Goal: Information Seeking & Learning: Learn about a topic

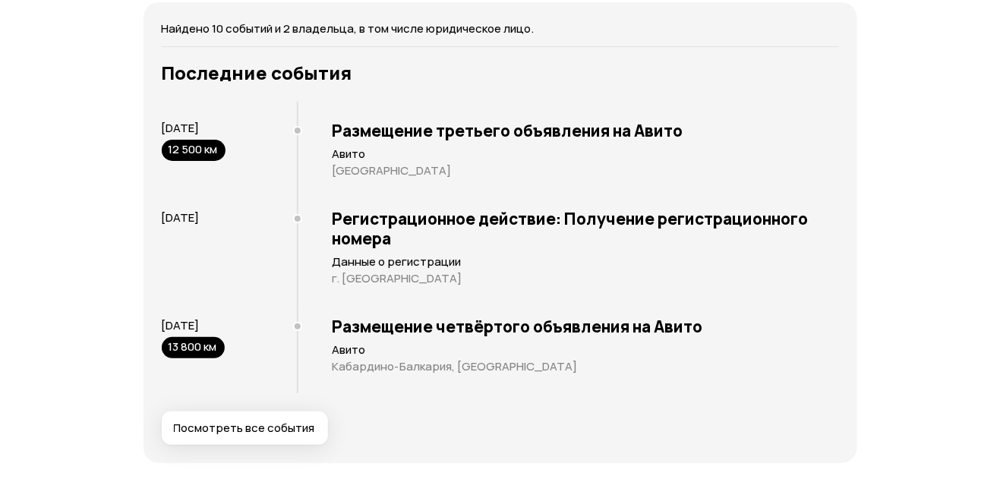
scroll to position [2976, 0]
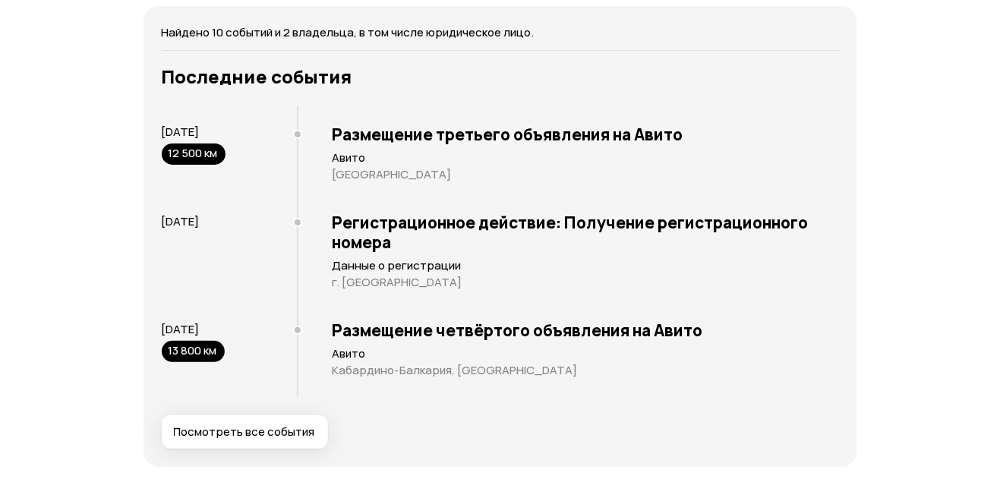
click at [242, 416] on button "Посмотреть все события" at bounding box center [245, 432] width 166 height 33
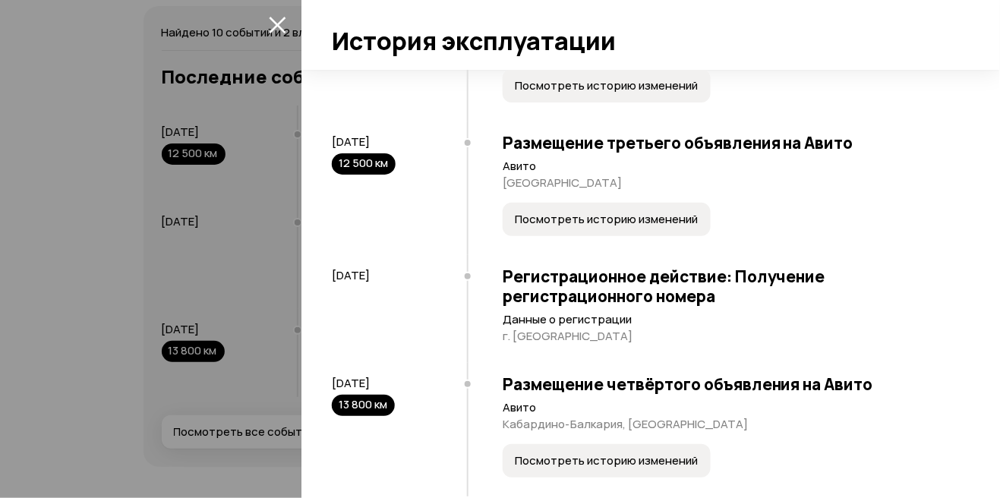
scroll to position [962, 0]
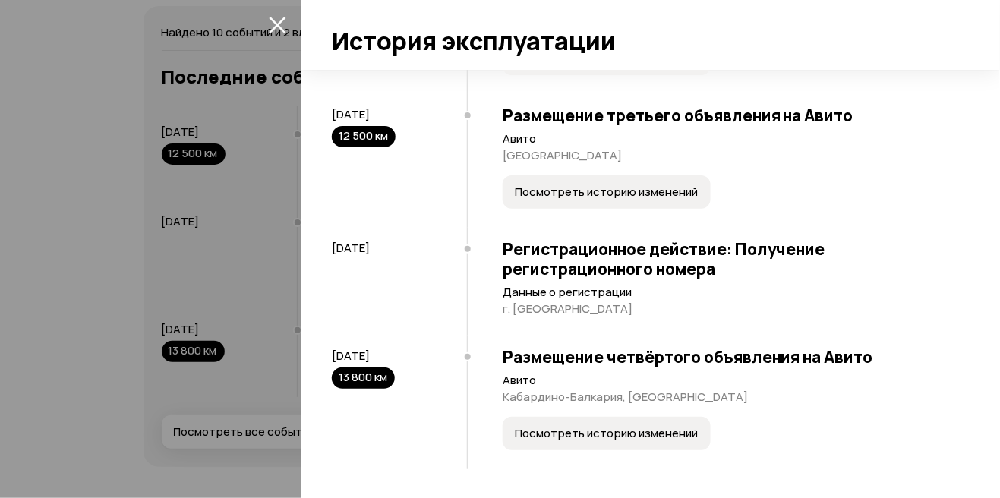
click at [610, 439] on span "Посмотреть историю изменений" at bounding box center [606, 433] width 183 height 15
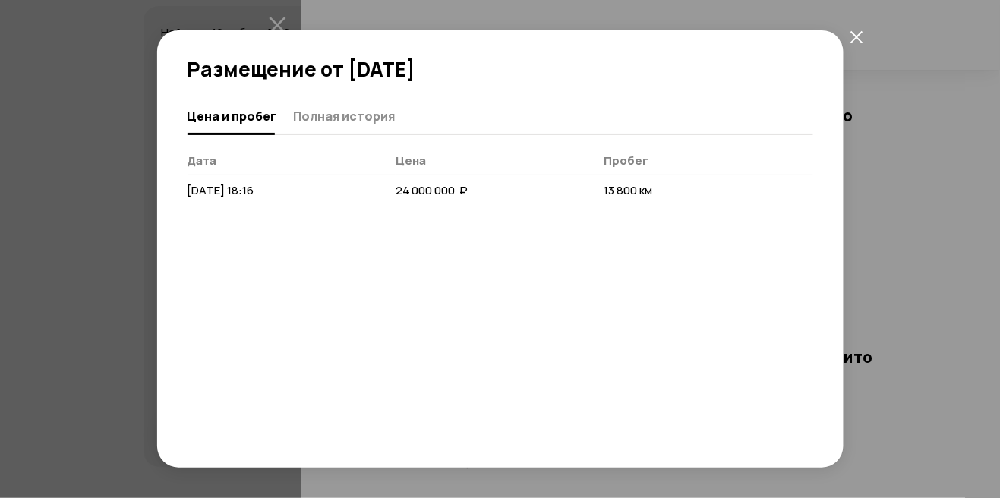
click at [343, 111] on span "Полная история" at bounding box center [345, 116] width 102 height 15
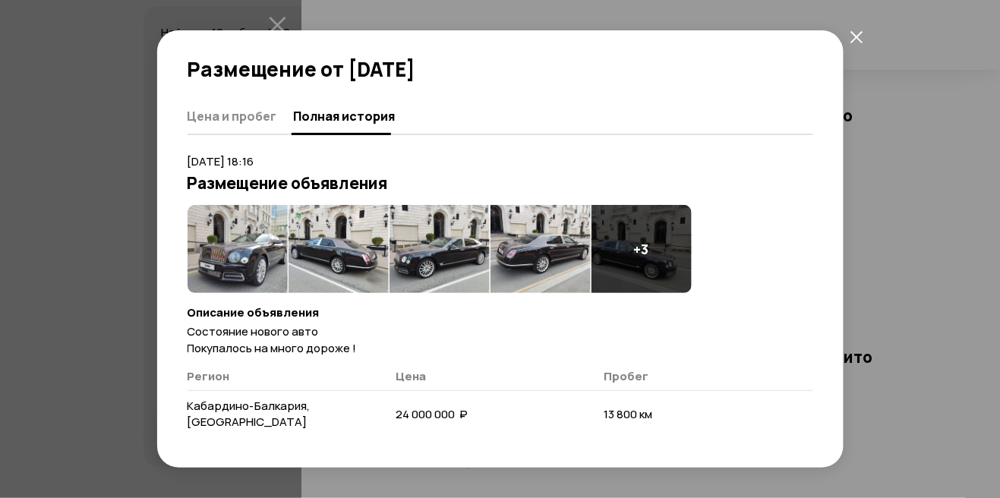
click at [576, 254] on img at bounding box center [541, 249] width 100 height 88
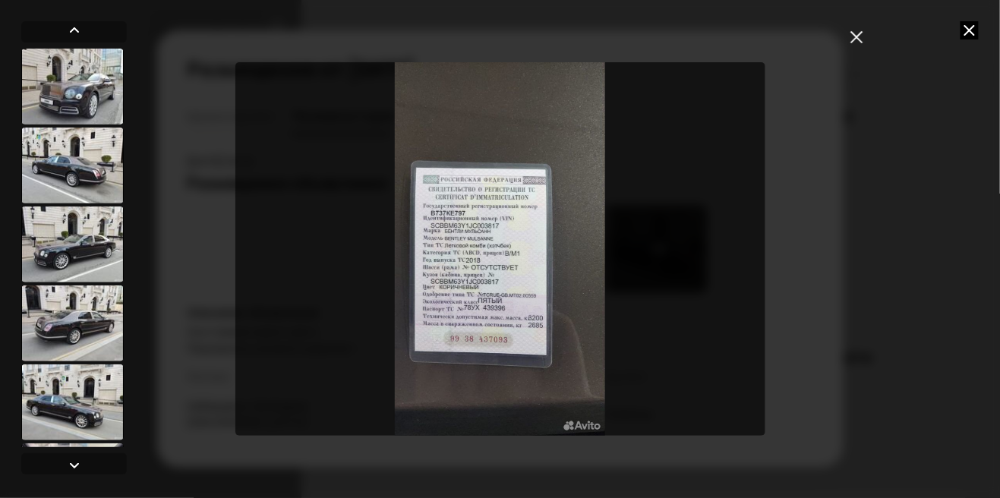
click at [969, 38] on icon at bounding box center [970, 30] width 18 height 18
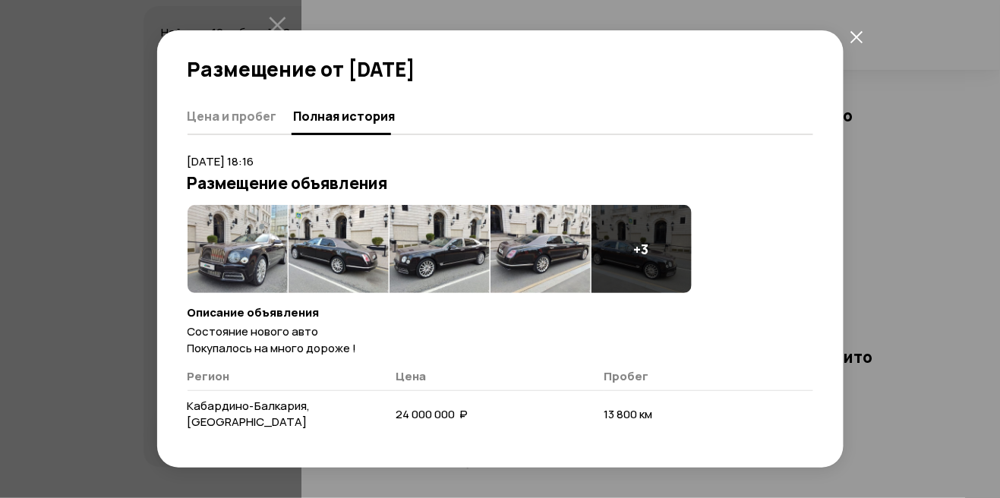
click at [864, 36] on button "закрыть" at bounding box center [857, 36] width 27 height 27
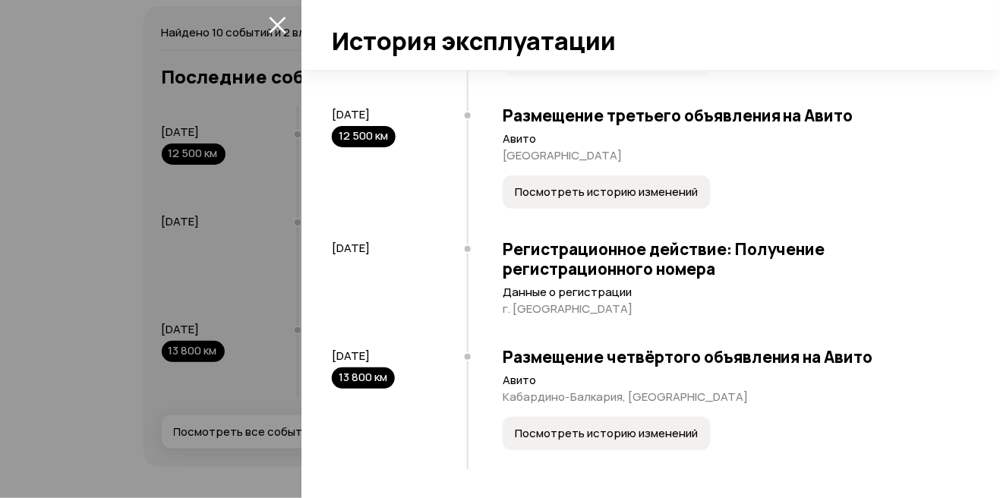
click at [280, 22] on icon "закрыть" at bounding box center [277, 25] width 17 height 17
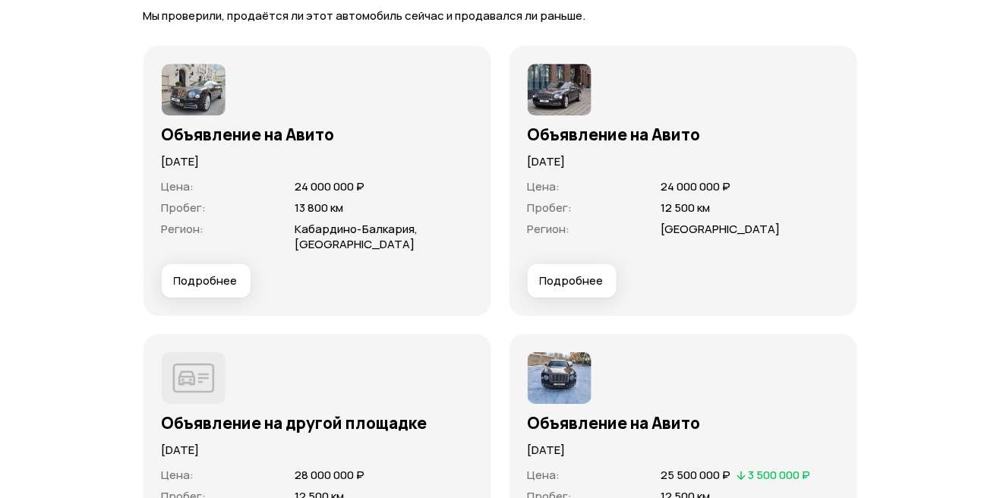
scroll to position [4253, 0]
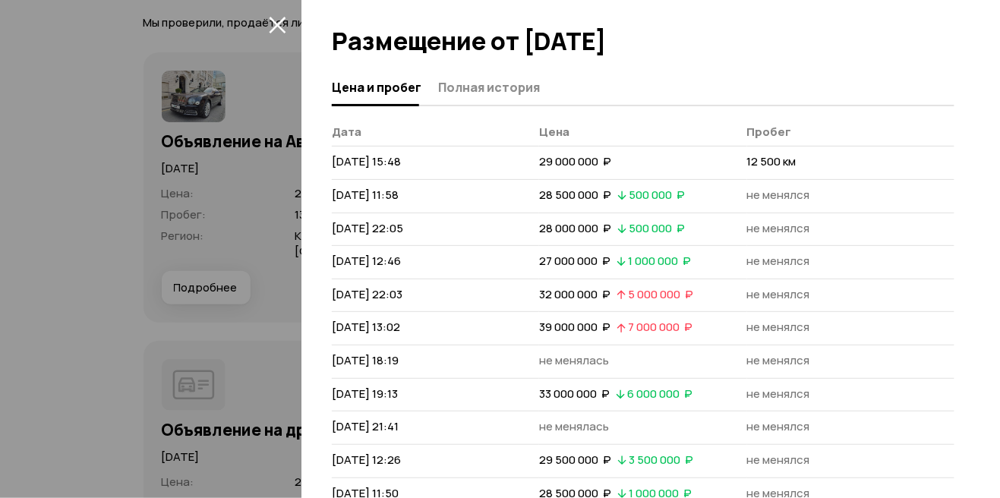
click at [480, 94] on span "Полная история" at bounding box center [489, 87] width 102 height 15
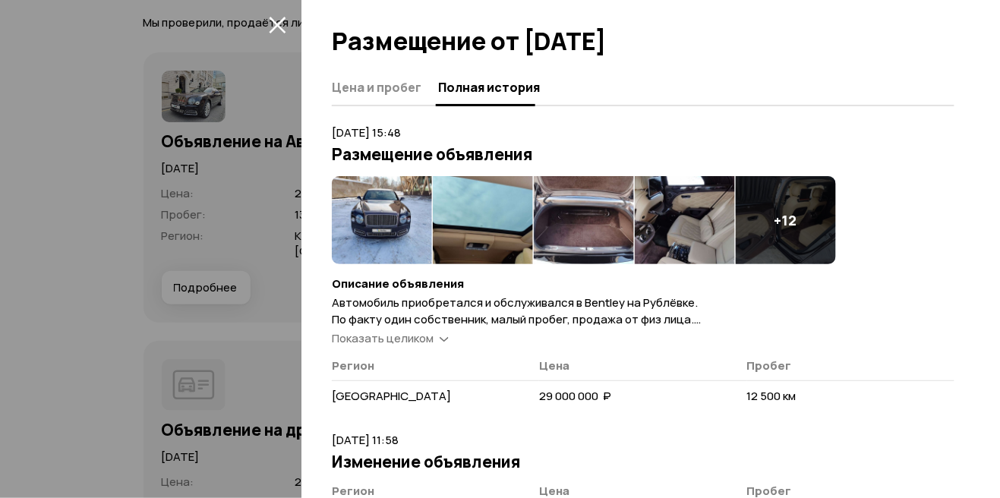
click at [429, 345] on span "Показать целиком" at bounding box center [383, 338] width 102 height 16
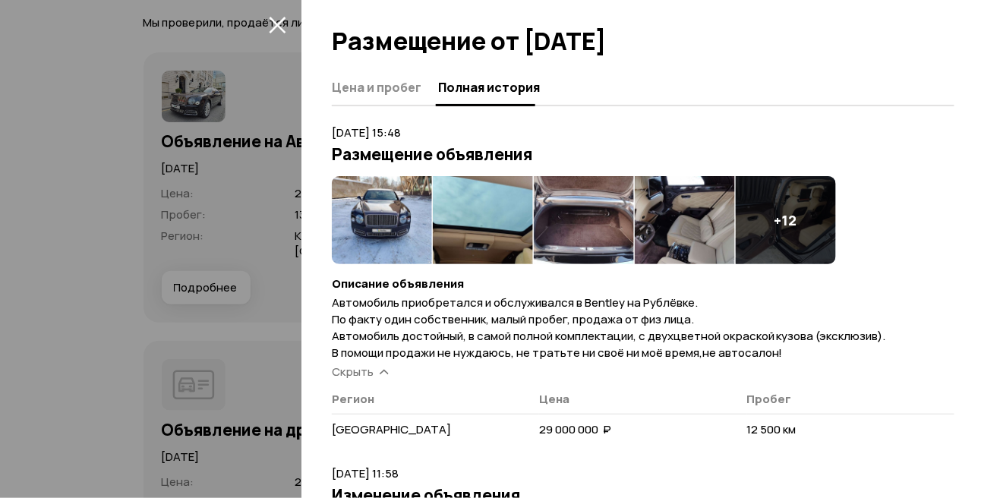
click at [383, 375] on icon at bounding box center [384, 371] width 9 height 15
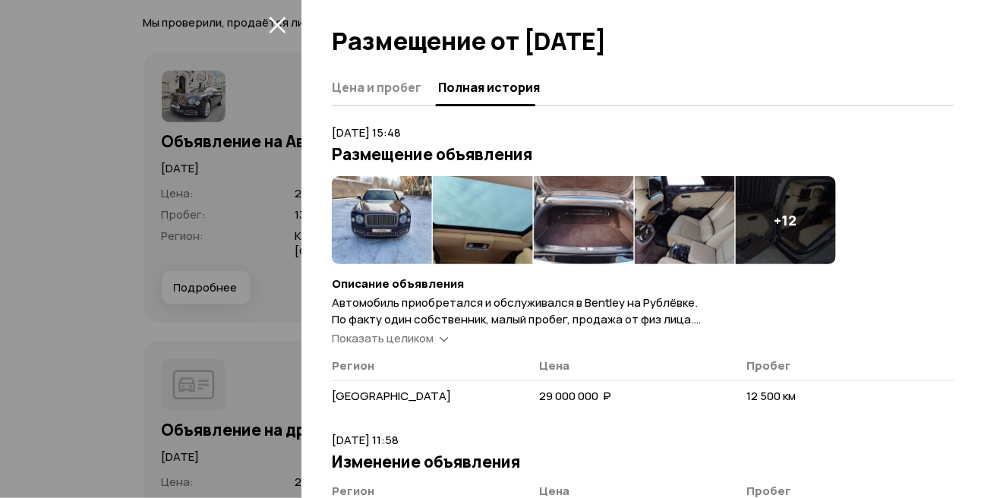
click at [395, 229] on img at bounding box center [382, 220] width 100 height 88
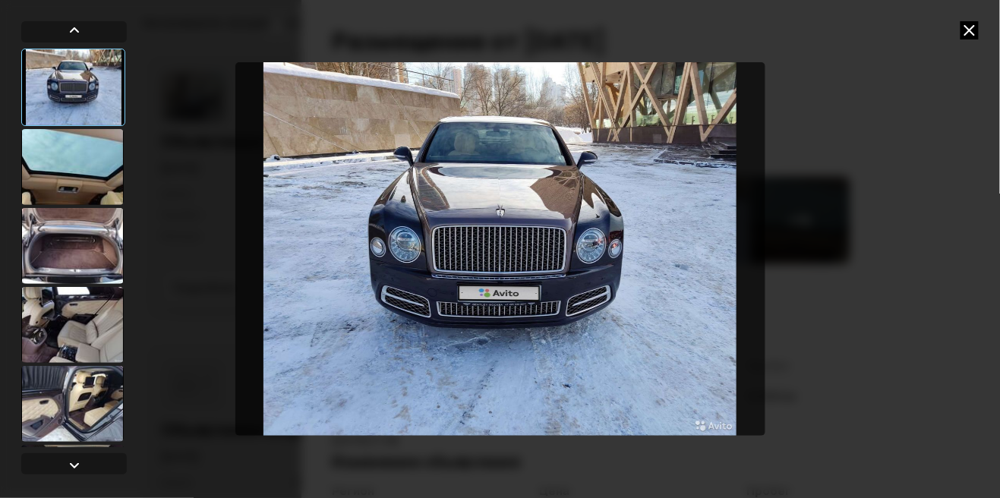
click at [51, 166] on div at bounding box center [72, 167] width 103 height 76
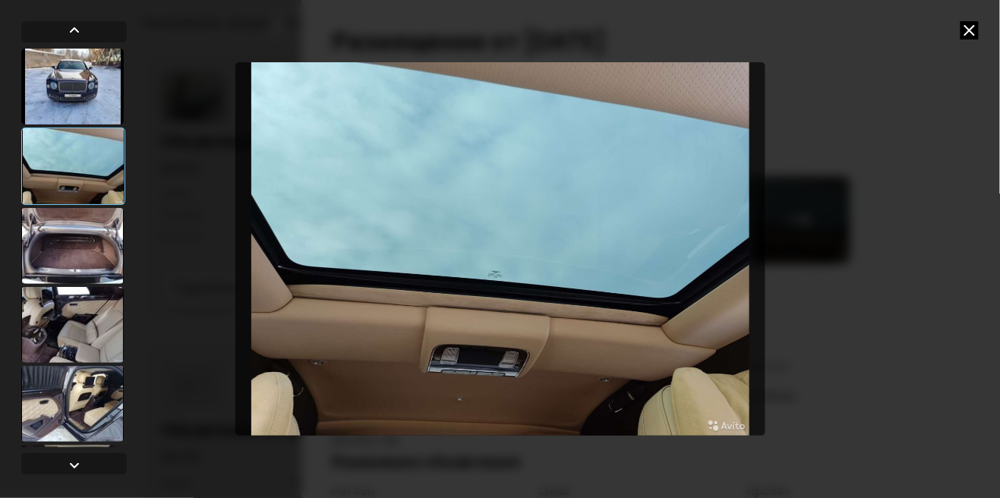
click at [31, 258] on div at bounding box center [72, 246] width 103 height 76
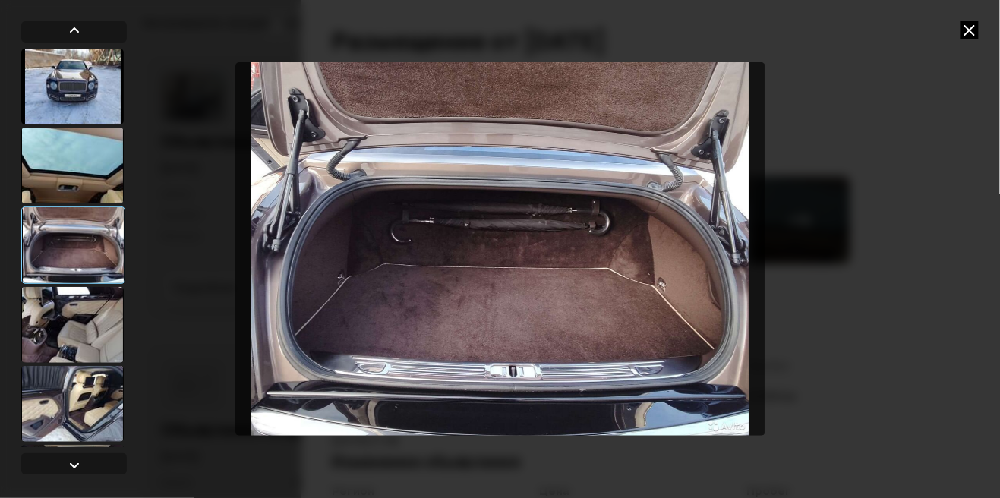
click at [55, 352] on div at bounding box center [72, 325] width 103 height 76
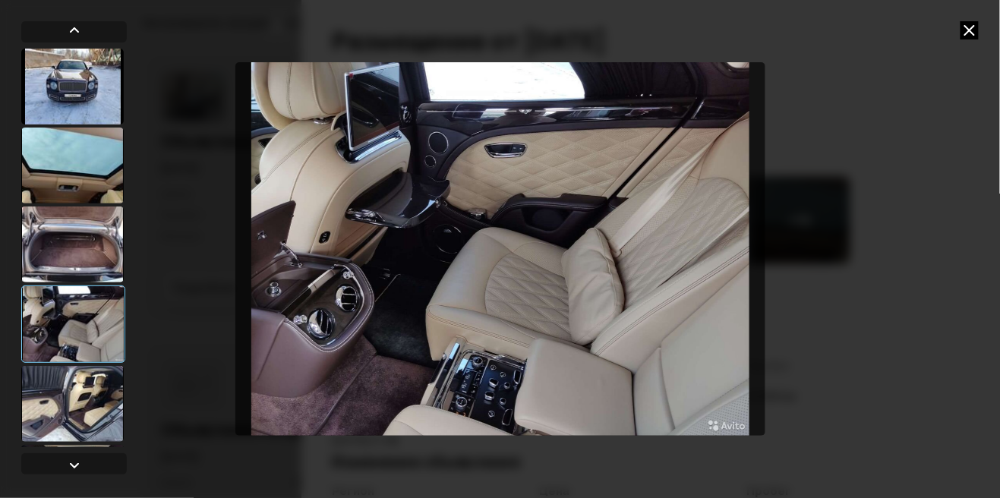
click at [70, 413] on div at bounding box center [72, 404] width 103 height 76
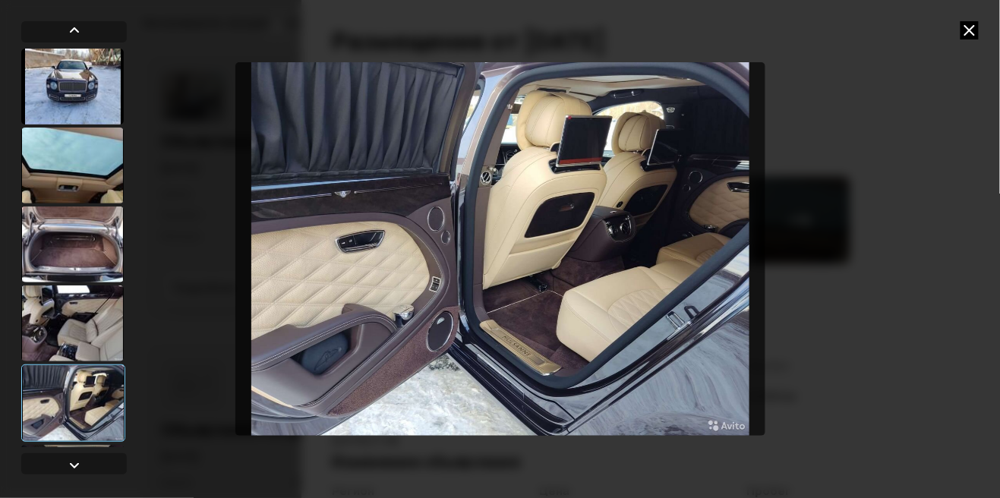
click at [58, 474] on div at bounding box center [72, 483] width 103 height 76
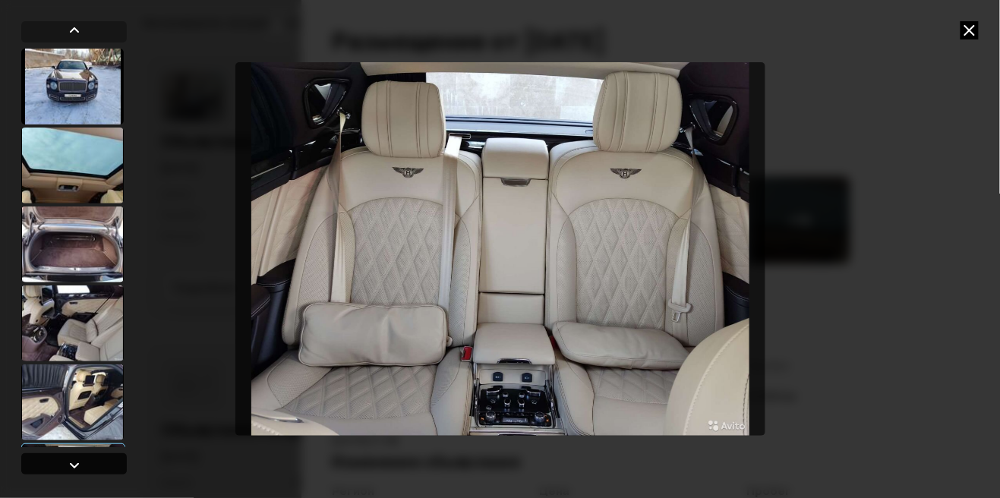
click at [65, 475] on div at bounding box center [74, 466] width 18 height 18
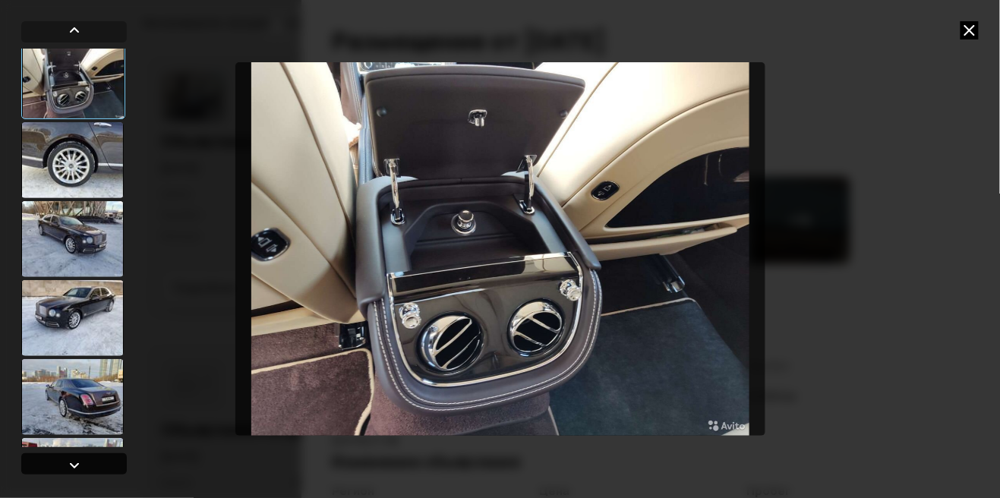
scroll to position [479, 0]
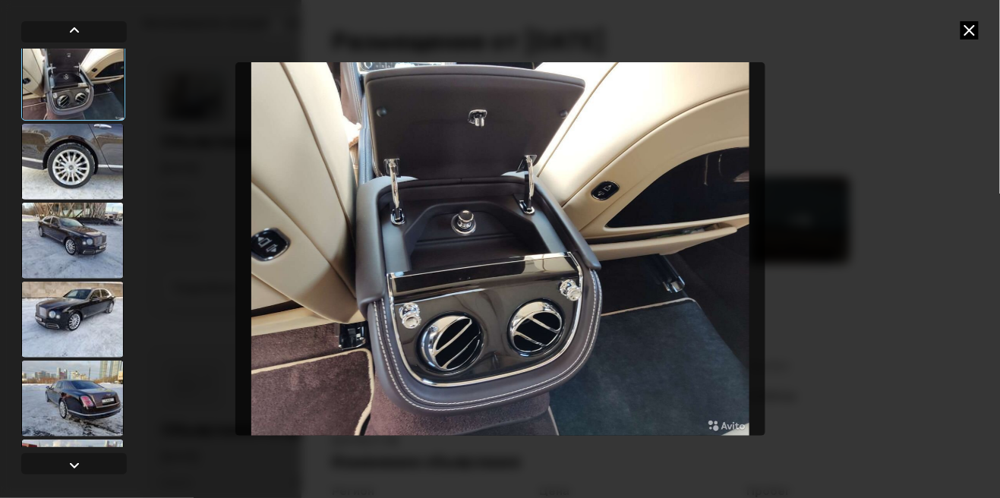
click at [969, 36] on icon at bounding box center [970, 30] width 18 height 18
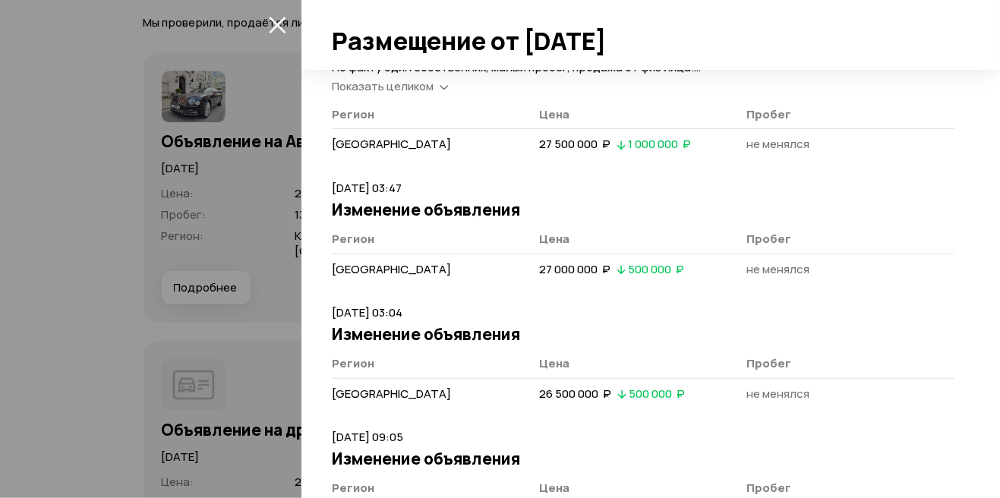
scroll to position [1896, 0]
click at [278, 30] on icon "закрыть" at bounding box center [277, 24] width 17 height 17
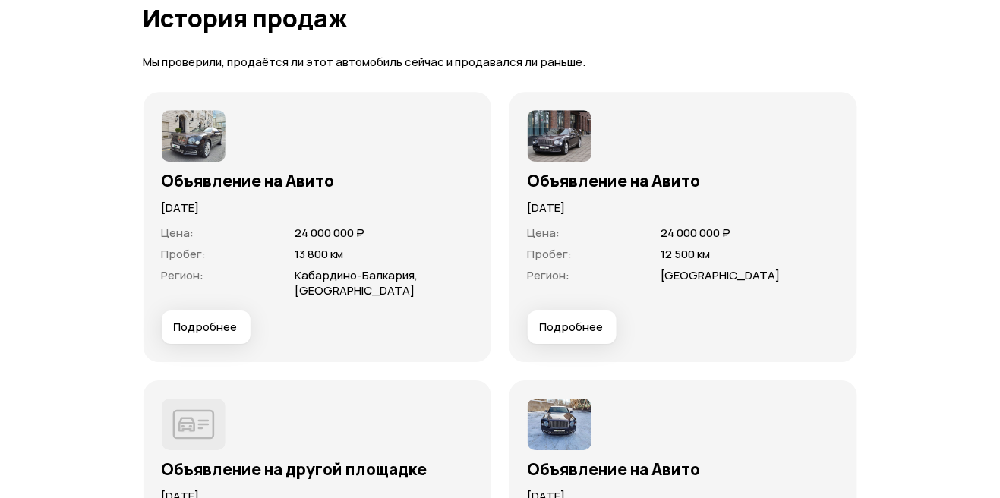
scroll to position [4213, 0]
click at [560, 111] on img at bounding box center [560, 137] width 64 height 52
click at [577, 321] on span "Подробнее" at bounding box center [572, 328] width 64 height 15
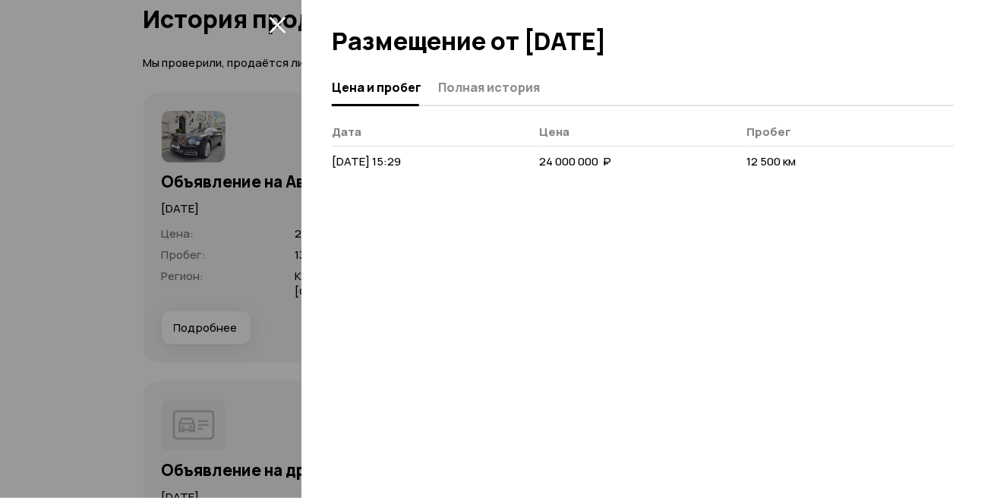
click at [484, 87] on span "Полная история" at bounding box center [489, 87] width 102 height 15
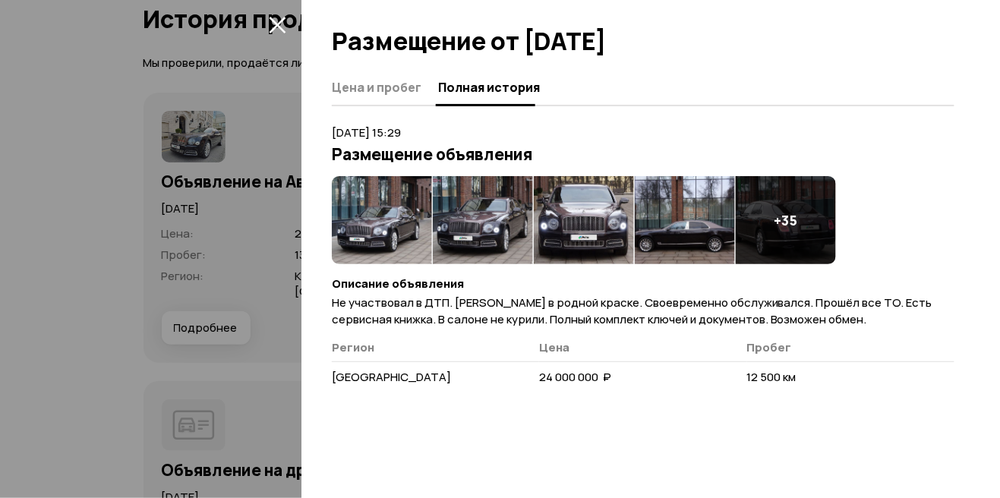
click at [397, 226] on img at bounding box center [382, 220] width 100 height 88
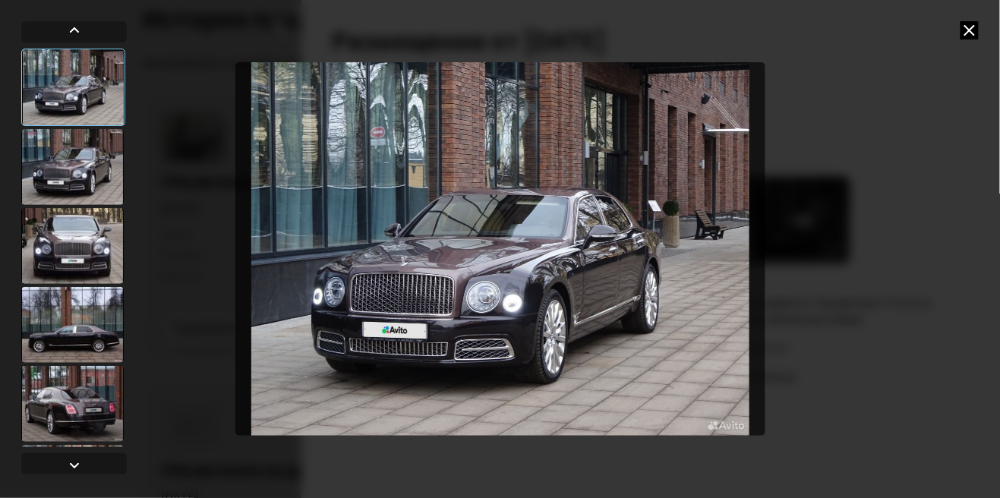
click at [82, 408] on div at bounding box center [72, 404] width 103 height 76
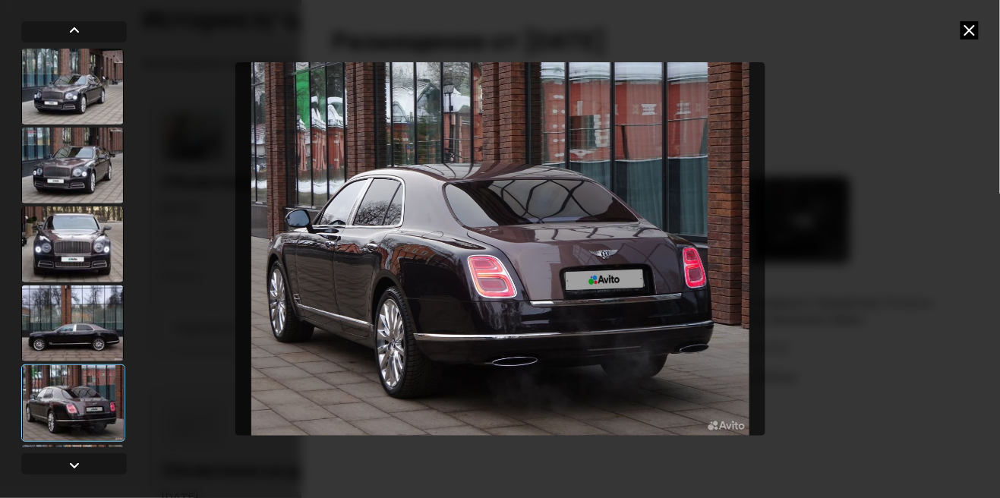
click at [96, 475] on div at bounding box center [72, 483] width 103 height 76
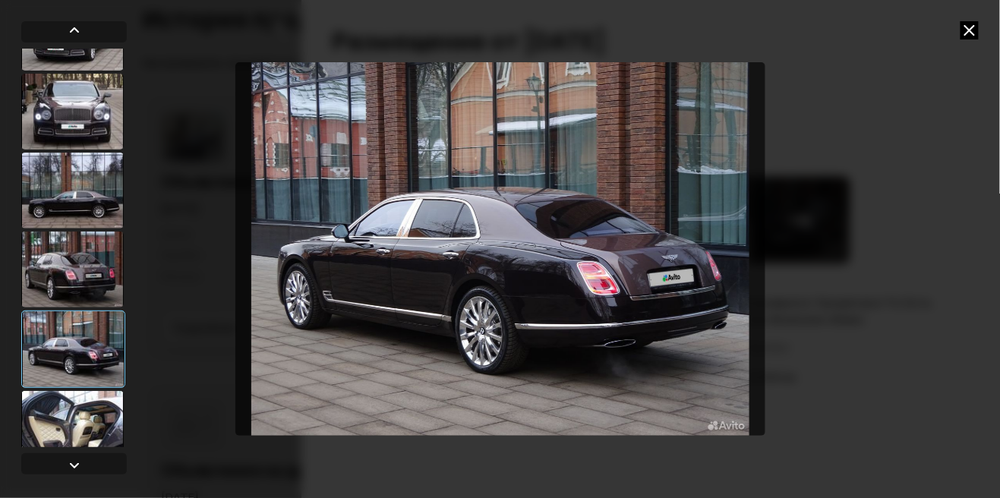
scroll to position [134, 0]
click at [94, 431] on div at bounding box center [72, 428] width 103 height 76
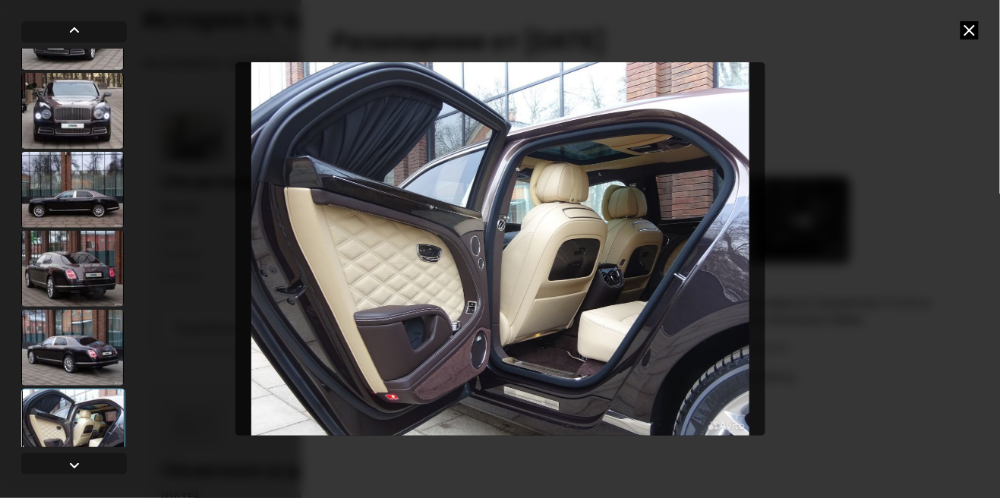
scroll to position [131, 0]
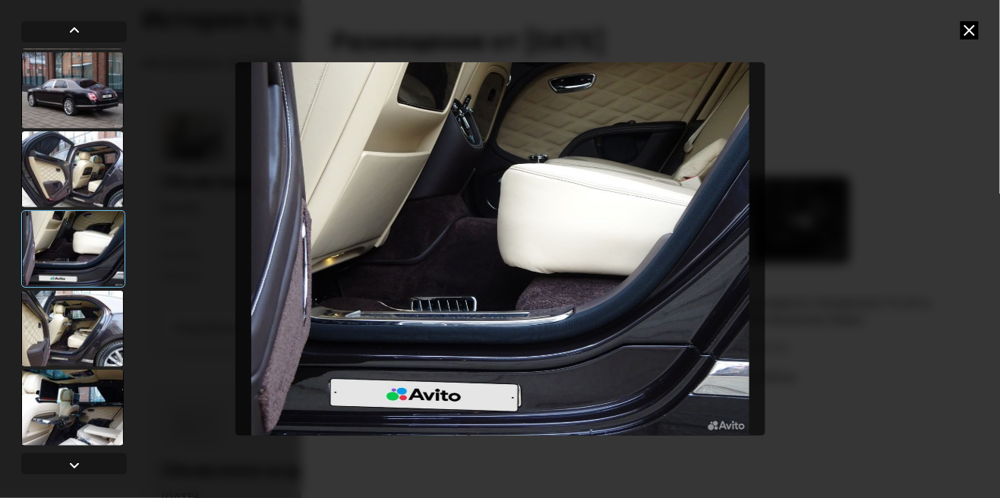
scroll to position [393, 0]
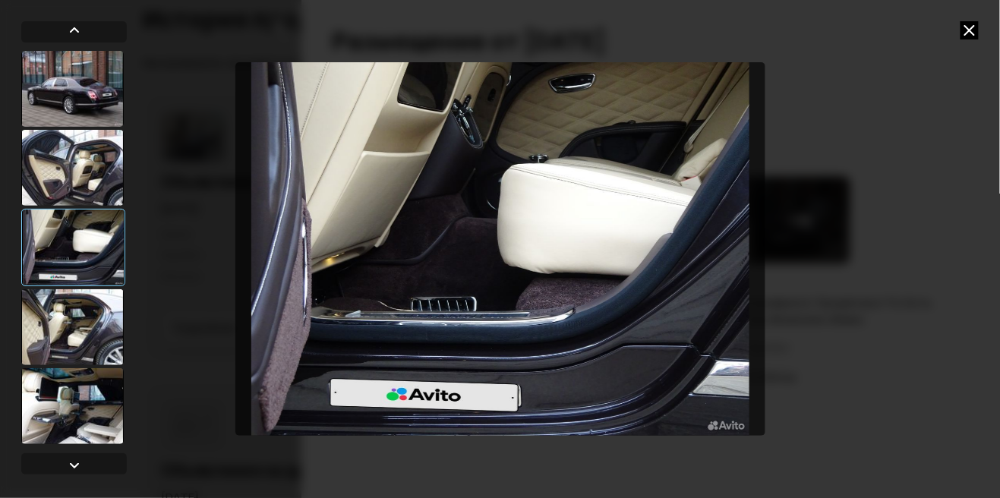
click at [93, 340] on div at bounding box center [72, 327] width 103 height 76
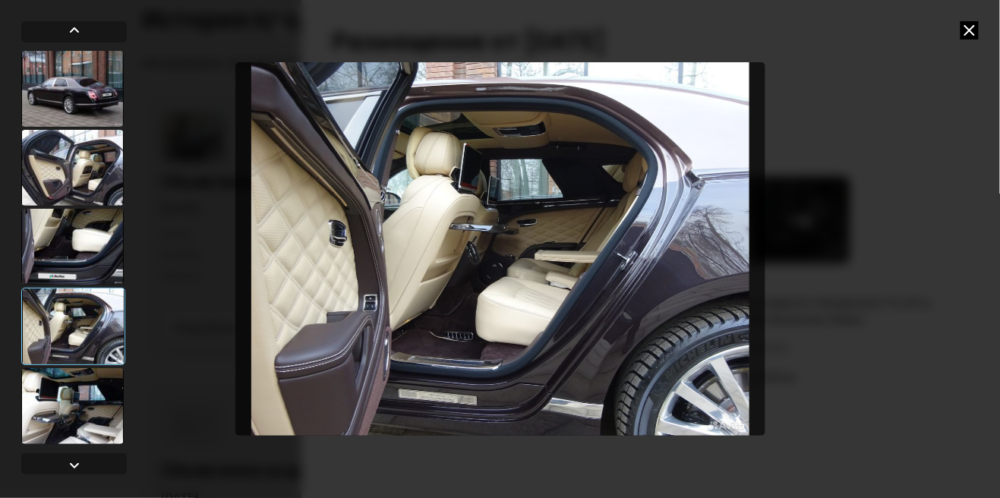
click at [100, 426] on div at bounding box center [72, 406] width 103 height 76
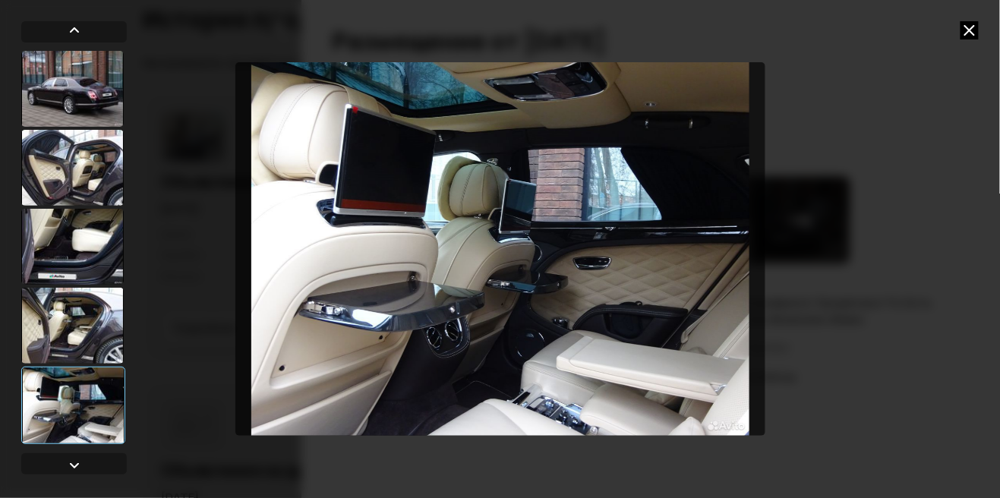
click at [103, 470] on div at bounding box center [72, 485] width 103 height 76
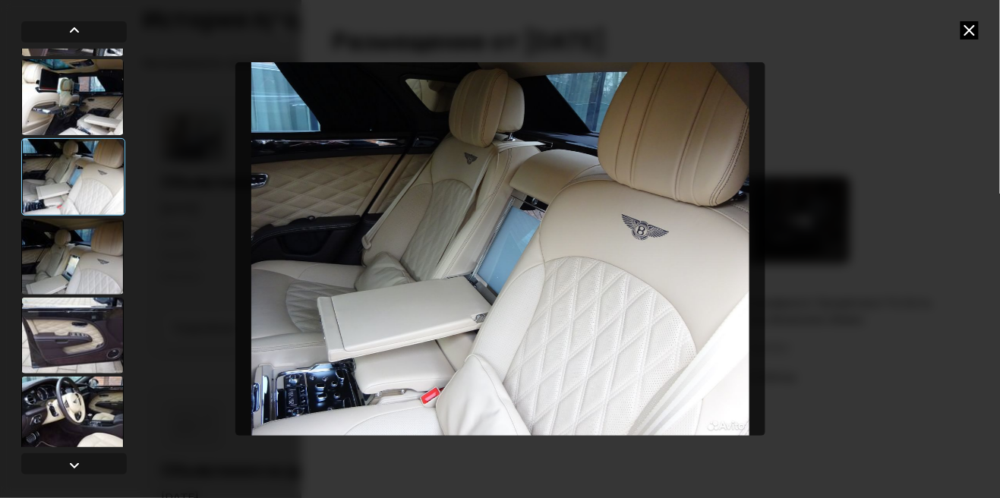
scroll to position [706, 0]
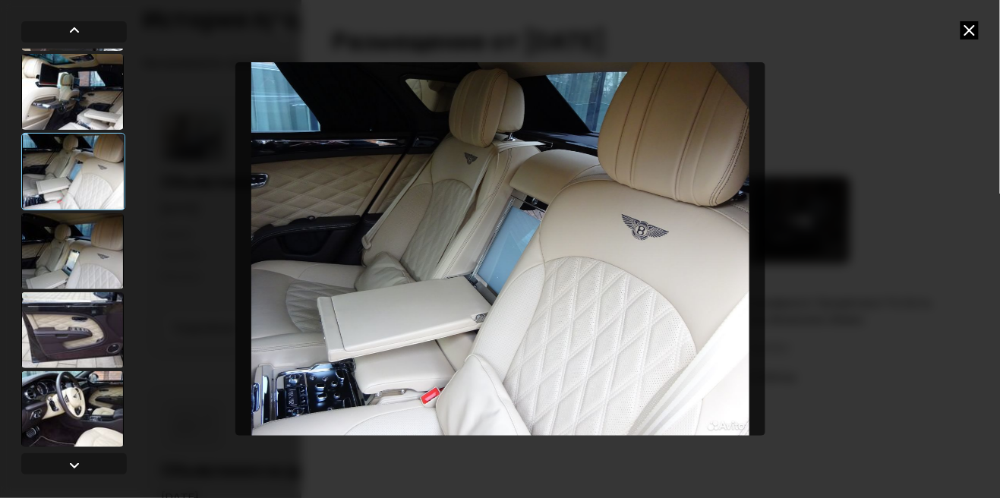
click at [101, 416] on div at bounding box center [72, 409] width 103 height 76
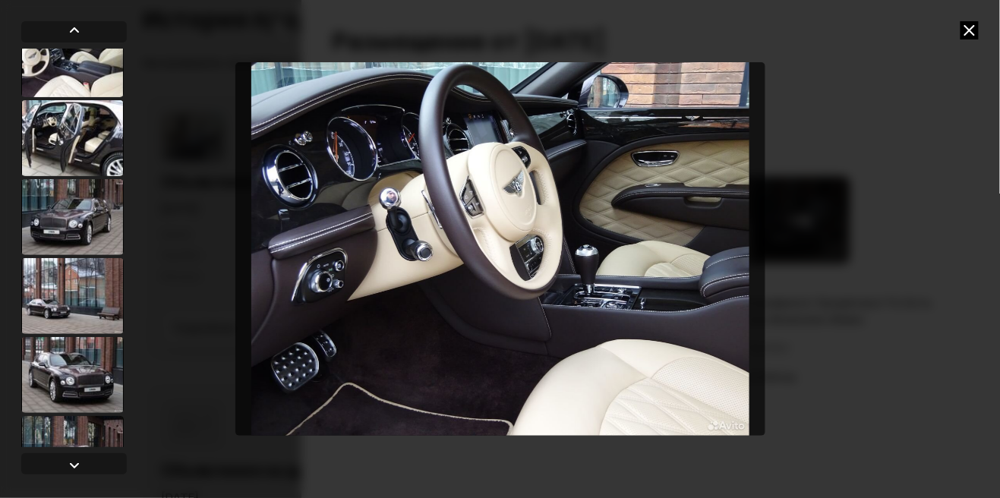
scroll to position [1294, 0]
click at [968, 31] on icon at bounding box center [970, 30] width 18 height 18
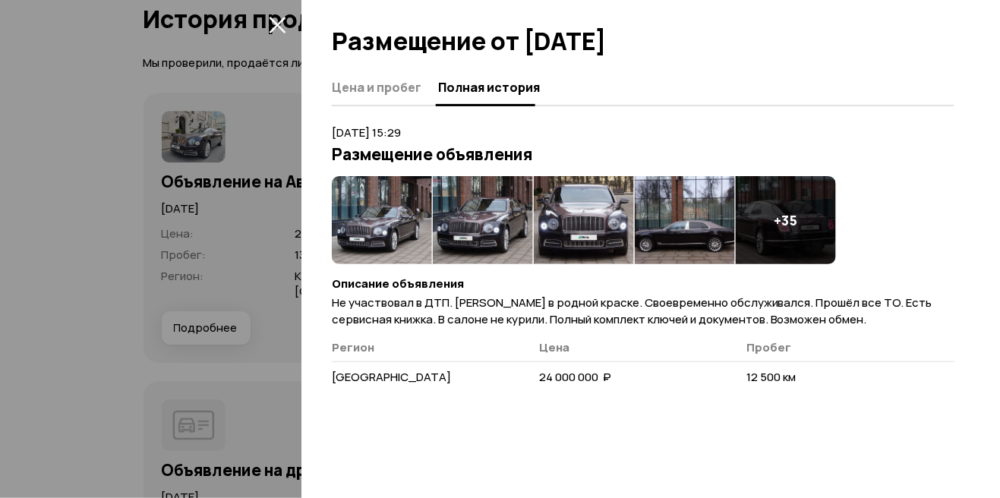
click at [381, 225] on img at bounding box center [382, 220] width 100 height 88
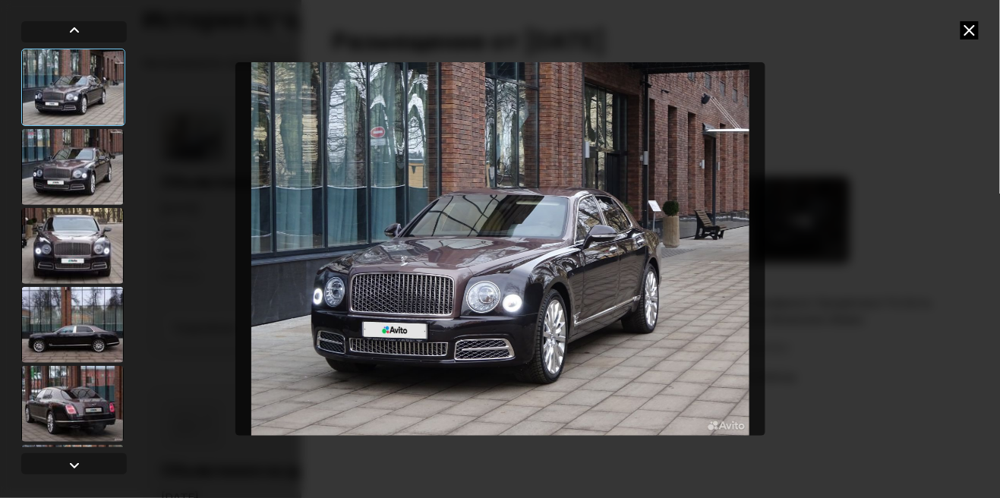
click at [627, 355] on img "Go to Slide 1" at bounding box center [500, 249] width 530 height 374
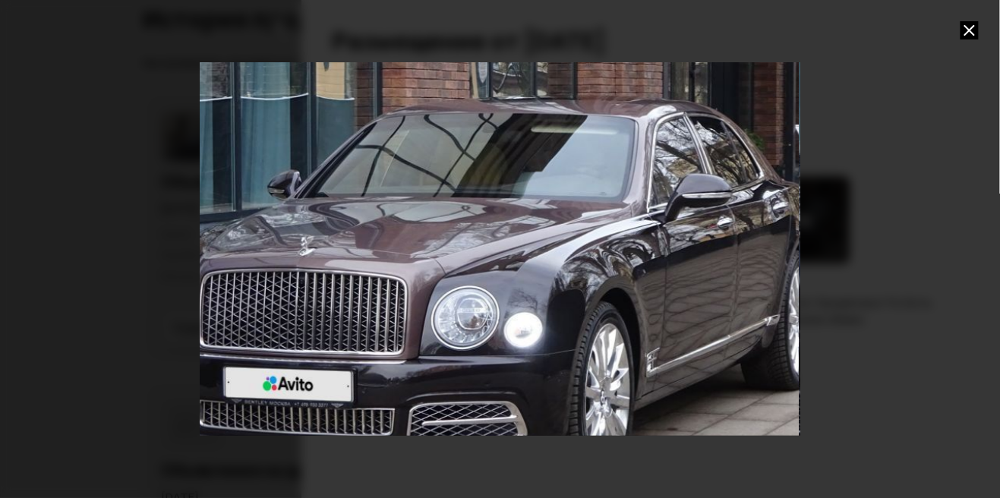
click at [969, 33] on icon at bounding box center [970, 30] width 18 height 18
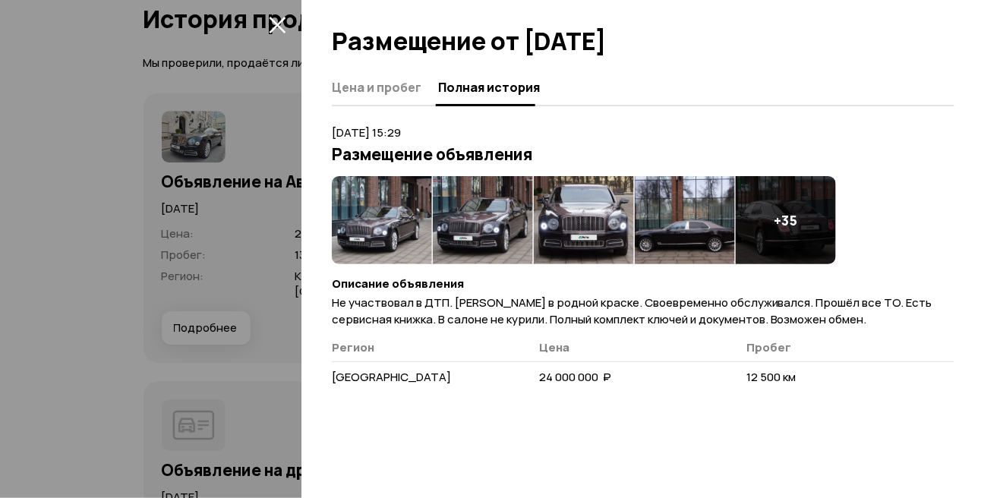
click at [383, 220] on img at bounding box center [382, 220] width 100 height 88
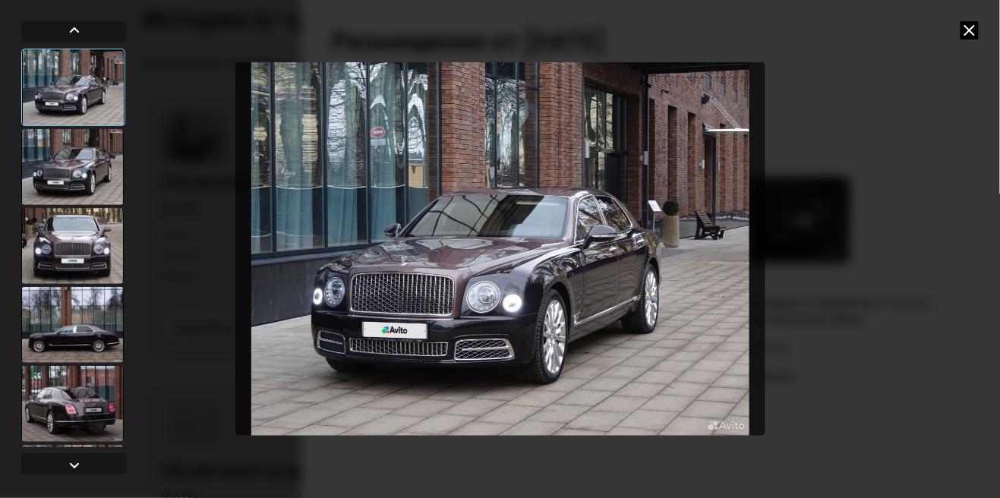
click at [975, 29] on icon at bounding box center [970, 30] width 18 height 18
